Goal: Information Seeking & Learning: Learn about a topic

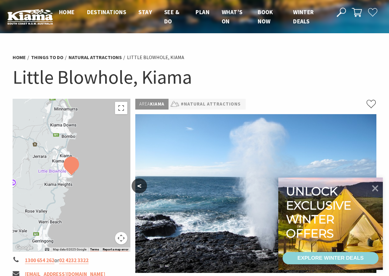
click at [368, 85] on h1 "Little Blowhole, Kiama" at bounding box center [195, 77] width 364 height 25
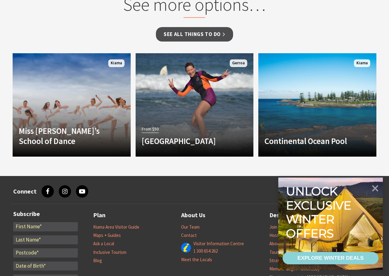
scroll to position [530, 0]
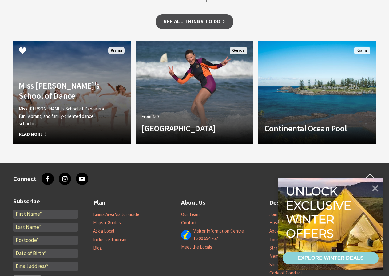
click at [68, 101] on h4 "Miss Zoe’s School of Dance" at bounding box center [63, 91] width 88 height 20
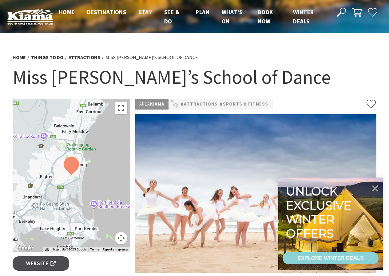
click at [232, 204] on img at bounding box center [255, 193] width 241 height 159
drag, startPoint x: 197, startPoint y: 168, endPoint x: 162, endPoint y: 132, distance: 50.9
click at [162, 132] on img at bounding box center [255, 193] width 241 height 159
drag, startPoint x: 320, startPoint y: 167, endPoint x: 327, endPoint y: 125, distance: 42.4
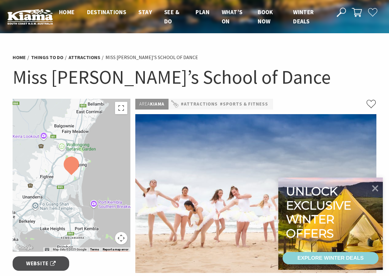
click at [327, 126] on img at bounding box center [255, 193] width 241 height 159
click at [374, 189] on icon at bounding box center [375, 187] width 7 height 7
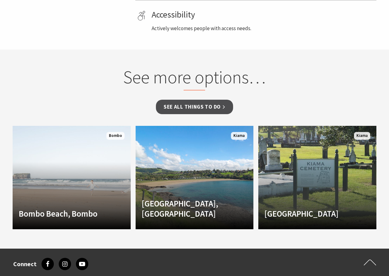
scroll to position [404, 0]
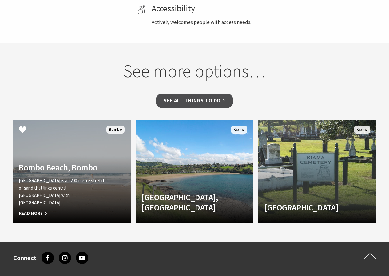
click at [39, 172] on link "Bombo Beach, Bombo Bombo Beach is a 1200-metre stretch of sand that links centr…" at bounding box center [72, 171] width 118 height 103
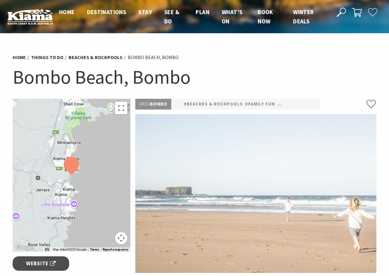
scroll to position [386, 0]
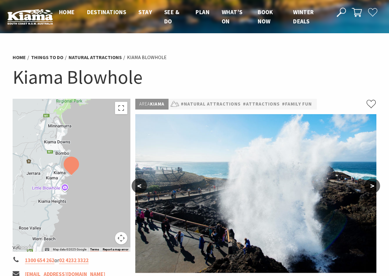
click at [296, 181] on img at bounding box center [255, 193] width 241 height 159
drag, startPoint x: 291, startPoint y: 194, endPoint x: 290, endPoint y: 154, distance: 39.7
click at [290, 154] on img at bounding box center [255, 193] width 241 height 159
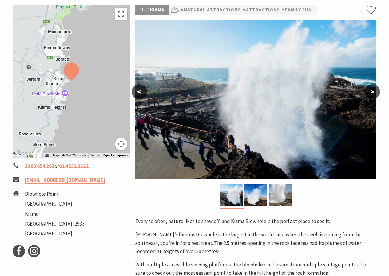
scroll to position [96, 0]
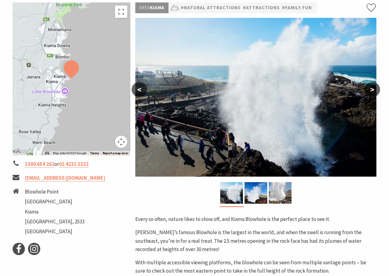
click at [268, 111] on img at bounding box center [255, 97] width 241 height 159
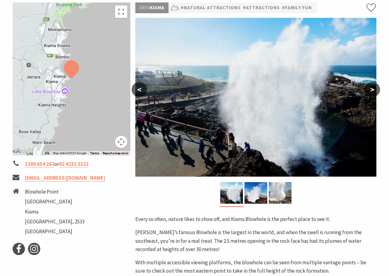
click at [246, 102] on img at bounding box center [255, 97] width 241 height 159
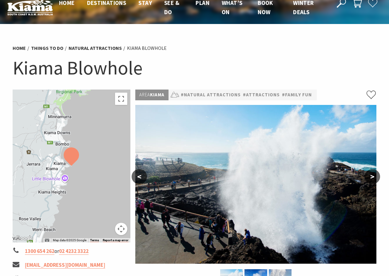
scroll to position [0, 0]
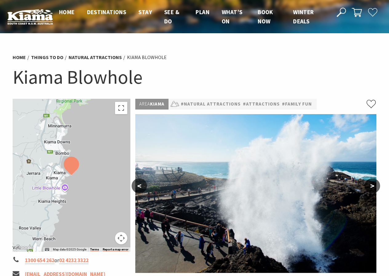
click at [248, 158] on img at bounding box center [255, 193] width 241 height 159
click at [69, 118] on div at bounding box center [72, 175] width 118 height 153
click at [70, 85] on h1 "Kiama Blowhole" at bounding box center [195, 77] width 364 height 25
click at [268, 75] on h1 "Kiama Blowhole" at bounding box center [195, 77] width 364 height 25
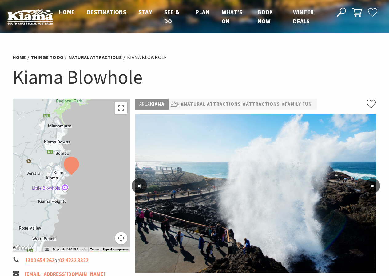
drag, startPoint x: 319, startPoint y: 183, endPoint x: 290, endPoint y: 96, distance: 91.3
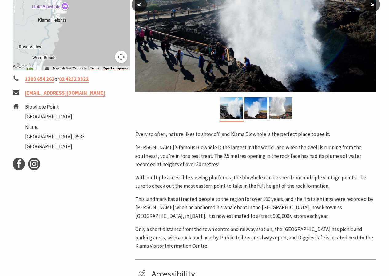
scroll to position [192, 0]
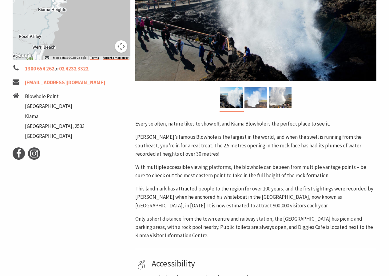
click at [256, 103] on img at bounding box center [256, 98] width 23 height 22
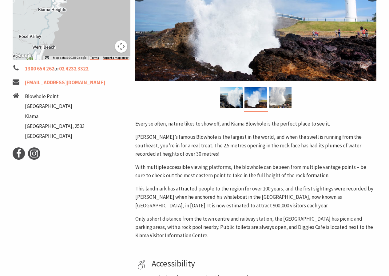
click at [236, 62] on img at bounding box center [255, 1] width 241 height 159
drag, startPoint x: 236, startPoint y: 62, endPoint x: 242, endPoint y: 107, distance: 46.0
click at [241, 112] on div "Area Kiama #Natural Attractions #Attractions #Family Fun < > Every so often, na…" at bounding box center [256, 132] width 246 height 451
drag, startPoint x: 246, startPoint y: 30, endPoint x: 249, endPoint y: 90, distance: 60.1
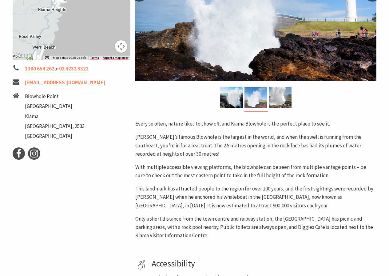
click at [249, 90] on div "Area Kiama #Natural Attractions #Attractions #Family Fun < > Every so often, na…" at bounding box center [256, 132] width 246 height 451
click at [273, 101] on img at bounding box center [280, 98] width 23 height 22
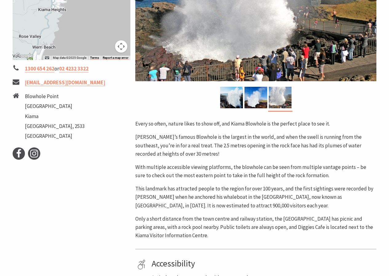
click at [227, 47] on img at bounding box center [255, 1] width 241 height 159
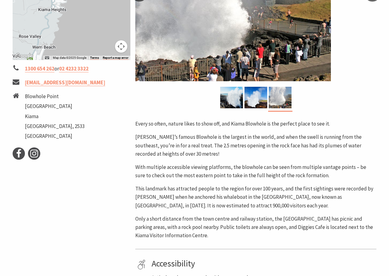
drag, startPoint x: 276, startPoint y: 72, endPoint x: 113, endPoint y: 42, distance: 165.3
click at [114, 42] on div "← Move left → Move right ↑ Move up ↓ Move down + Zoom in - Zoom out Home Jump l…" at bounding box center [194, 132] width 369 height 451
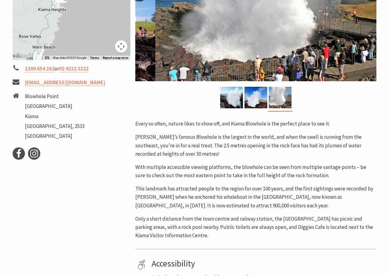
drag, startPoint x: 190, startPoint y: 31, endPoint x: 285, endPoint y: 31, distance: 94.8
click at [275, 31] on img at bounding box center [275, 1] width 241 height 159
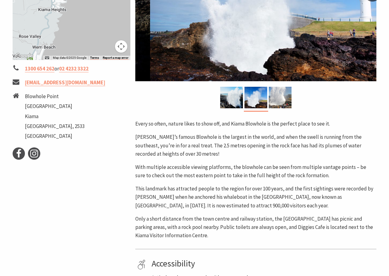
drag, startPoint x: 182, startPoint y: 28, endPoint x: 265, endPoint y: 32, distance: 83.2
click at [257, 31] on img at bounding box center [270, 1] width 241 height 159
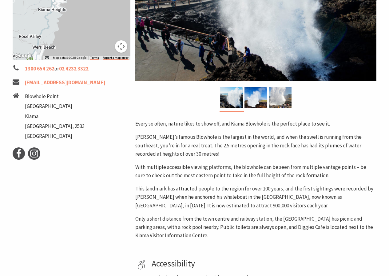
drag, startPoint x: 213, startPoint y: 31, endPoint x: 260, endPoint y: 31, distance: 46.8
click at [255, 31] on img at bounding box center [255, 1] width 241 height 159
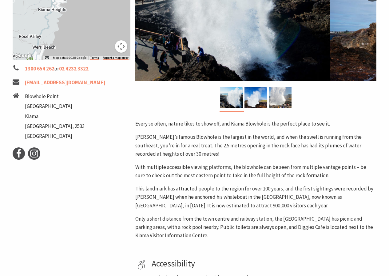
drag, startPoint x: 271, startPoint y: 24, endPoint x: 171, endPoint y: 42, distance: 100.8
click at [175, 42] on img at bounding box center [209, 1] width 241 height 159
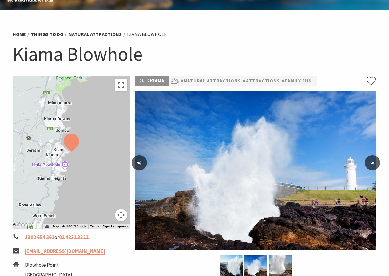
scroll to position [0, 0]
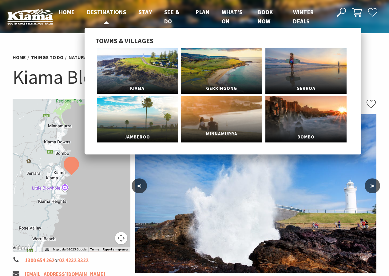
click at [217, 110] on link "Minnamurra" at bounding box center [221, 119] width 81 height 46
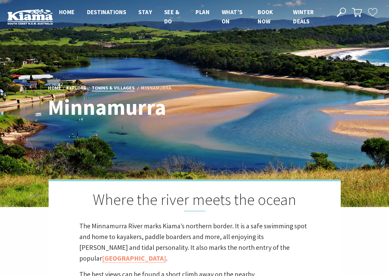
click at [104, 88] on link "Towns & Villages" at bounding box center [113, 88] width 43 height 7
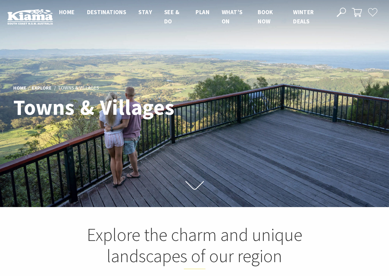
scroll to position [3, 3]
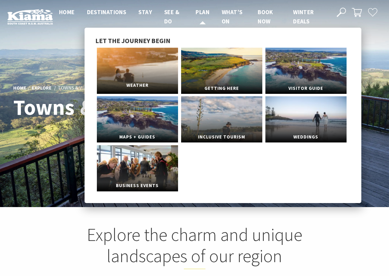
click at [122, 64] on link "Weather" at bounding box center [137, 71] width 81 height 46
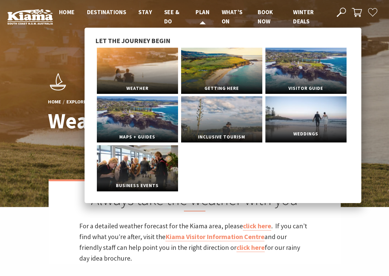
click at [317, 110] on link "Weddings" at bounding box center [306, 119] width 81 height 46
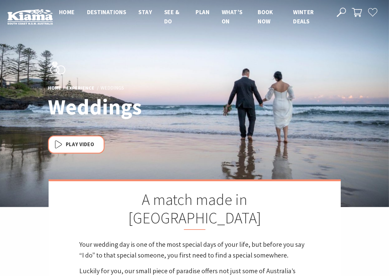
scroll to position [204, 397]
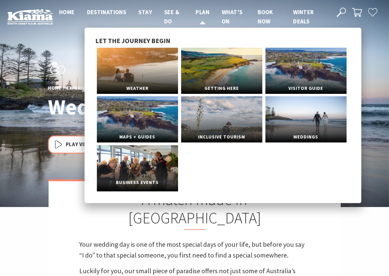
click at [151, 161] on link "Business Events" at bounding box center [137, 168] width 81 height 46
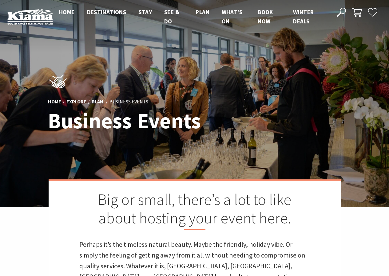
scroll to position [213, 397]
drag, startPoint x: 324, startPoint y: 177, endPoint x: 229, endPoint y: 176, distance: 95.1
click at [229, 176] on div at bounding box center [194, 103] width 389 height 207
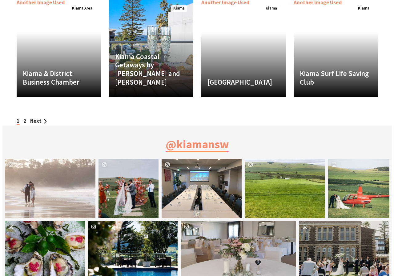
scroll to position [1541, 0]
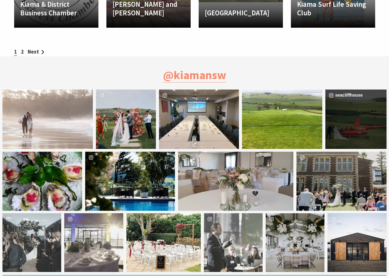
click at [337, 118] on div "image gallery, click to learn more about photo: What an entrance!! RG whitecher…" at bounding box center [341, 119] width 30 height 59
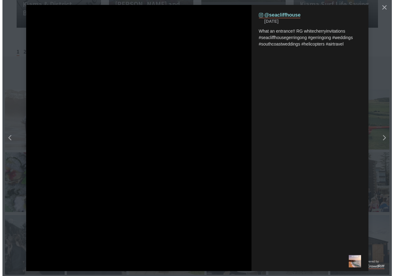
scroll to position [216, 402]
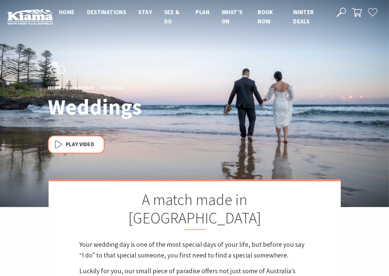
scroll to position [204, 397]
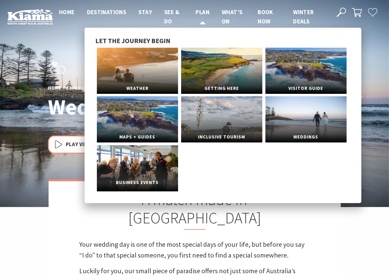
click at [157, 153] on link "Business Events" at bounding box center [137, 168] width 81 height 46
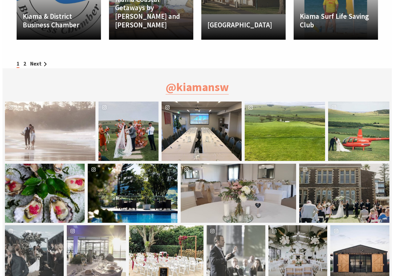
scroll to position [1612, 0]
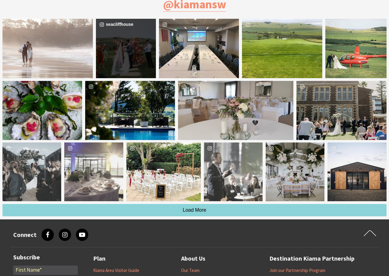
click at [131, 42] on div "seacliffhouse" at bounding box center [126, 48] width 60 height 59
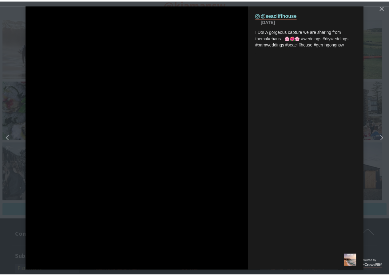
scroll to position [216, 402]
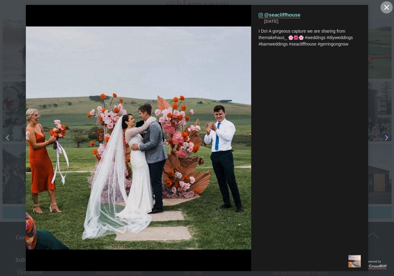
click at [383, 8] on button "Close" at bounding box center [386, 7] width 12 height 12
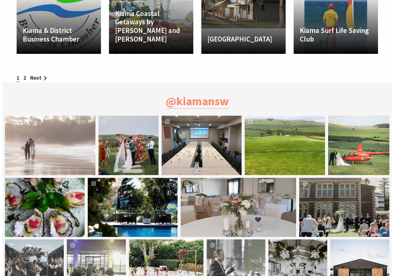
scroll to position [1539, 0]
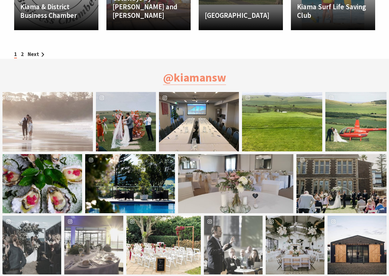
click at [349, 237] on div "image gallery, click to learn more about photo: Our barn! Simple and elegant in…" at bounding box center [343, 245] width 30 height 59
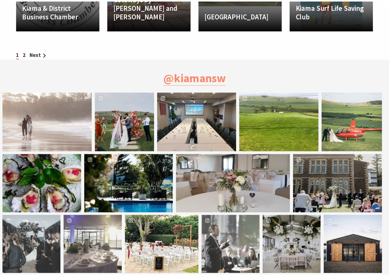
scroll to position [216, 402]
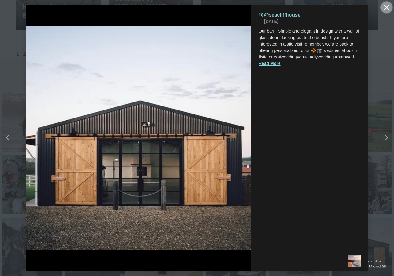
click at [388, 6] on icon "close icon" at bounding box center [386, 7] width 5 height 5
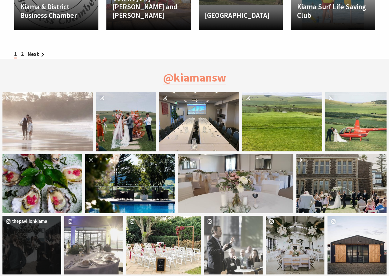
click at [47, 245] on div "thepavilionkiama" at bounding box center [31, 245] width 59 height 59
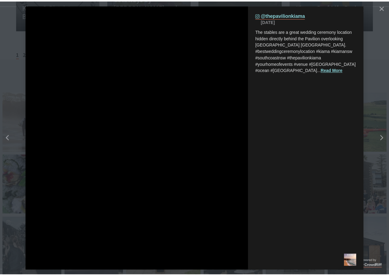
scroll to position [216, 402]
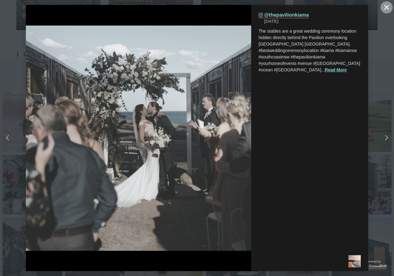
click at [384, 6] on icon "Close" at bounding box center [386, 7] width 5 height 5
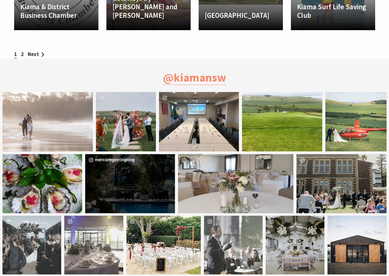
click at [126, 165] on div "image gallery, click to learn more about photo: Spring is just around the corne…" at bounding box center [107, 183] width 45 height 59
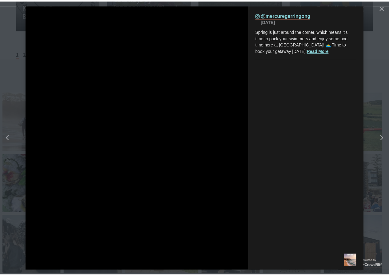
scroll to position [216, 402]
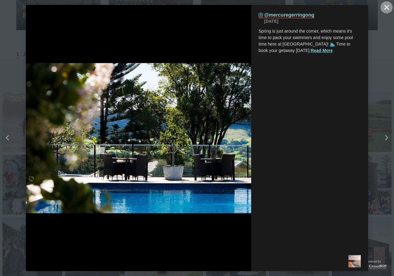
click at [388, 5] on button "Close" at bounding box center [386, 7] width 12 height 12
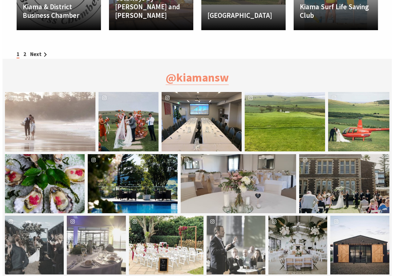
scroll to position [213, 397]
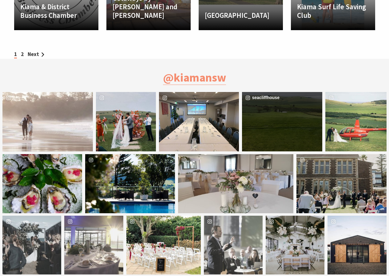
click at [297, 111] on div "seacliffhouse" at bounding box center [282, 121] width 80 height 59
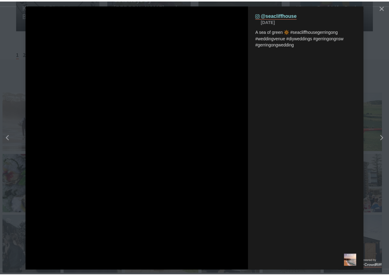
scroll to position [216, 402]
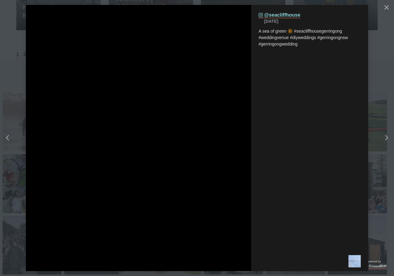
click at [297, 111] on div "Instagram (opens in a new tab) @seacliffhouse October 7 A sea of green 🔆 #seacl…" at bounding box center [309, 128] width 117 height 246
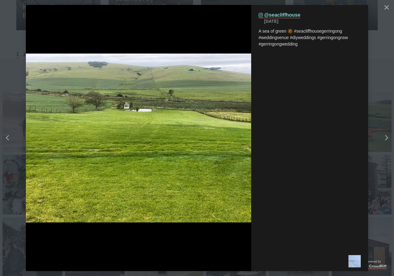
click at [129, 123] on img "details for image" at bounding box center [138, 138] width 225 height 169
click at [387, 7] on icon "close icon" at bounding box center [386, 7] width 5 height 5
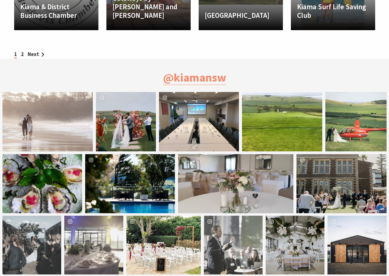
click at [332, 128] on div "image gallery, click to learn more about photo: What an entrance!! RG whitecher…" at bounding box center [341, 121] width 30 height 59
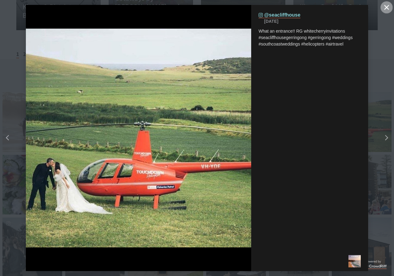
click at [386, 8] on icon "Close" at bounding box center [386, 7] width 5 height 5
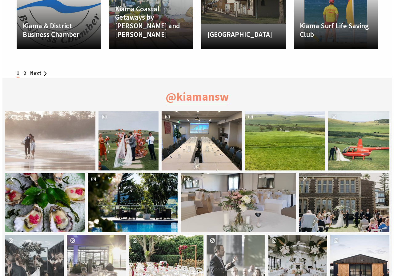
scroll to position [1510, 0]
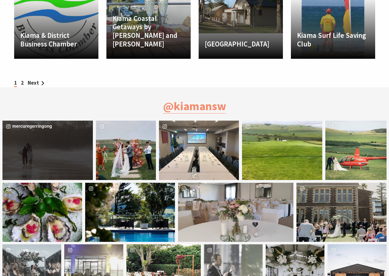
click at [29, 135] on div "image gallery, click to learn more about photo: Just downloaded the gallery fro…" at bounding box center [24, 150] width 45 height 59
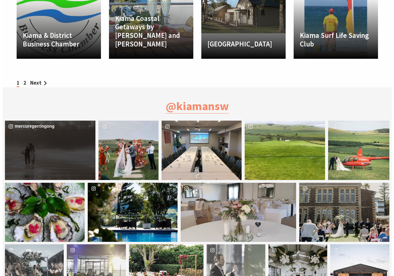
scroll to position [216, 402]
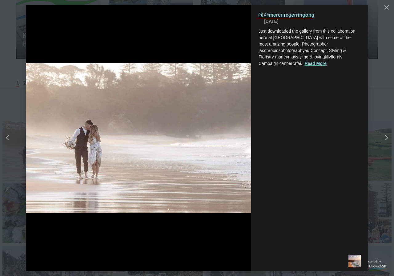
click at [29, 135] on button "Left" at bounding box center [24, 138] width 49 height 97
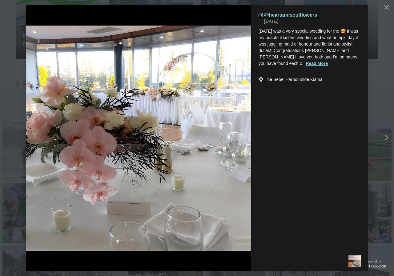
click at [105, 90] on img "details for image" at bounding box center [138, 138] width 225 height 225
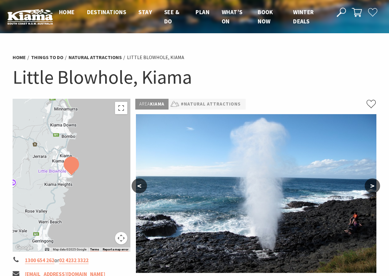
drag, startPoint x: 309, startPoint y: 175, endPoint x: 313, endPoint y: 138, distance: 37.2
click at [313, 138] on img at bounding box center [256, 193] width 241 height 159
click at [372, 187] on button ">" at bounding box center [372, 186] width 15 height 15
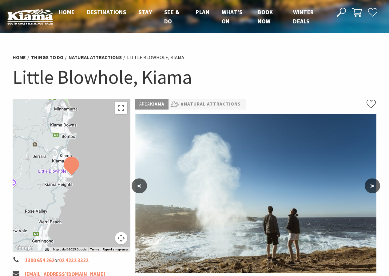
click at [372, 187] on button ">" at bounding box center [372, 186] width 15 height 15
click at [372, 185] on button ">" at bounding box center [372, 186] width 15 height 15
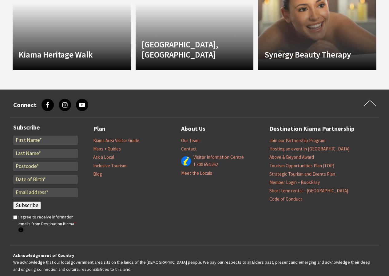
scroll to position [634, 0]
